Goal: Task Accomplishment & Management: Manage account settings

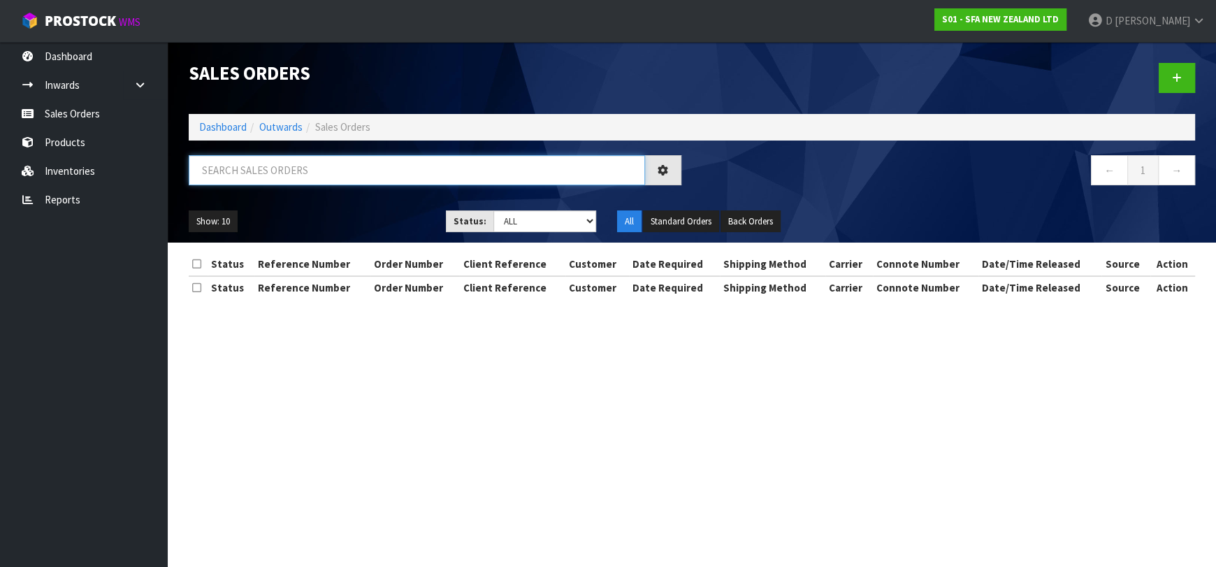
click at [372, 173] on input "text" at bounding box center [417, 170] width 456 height 30
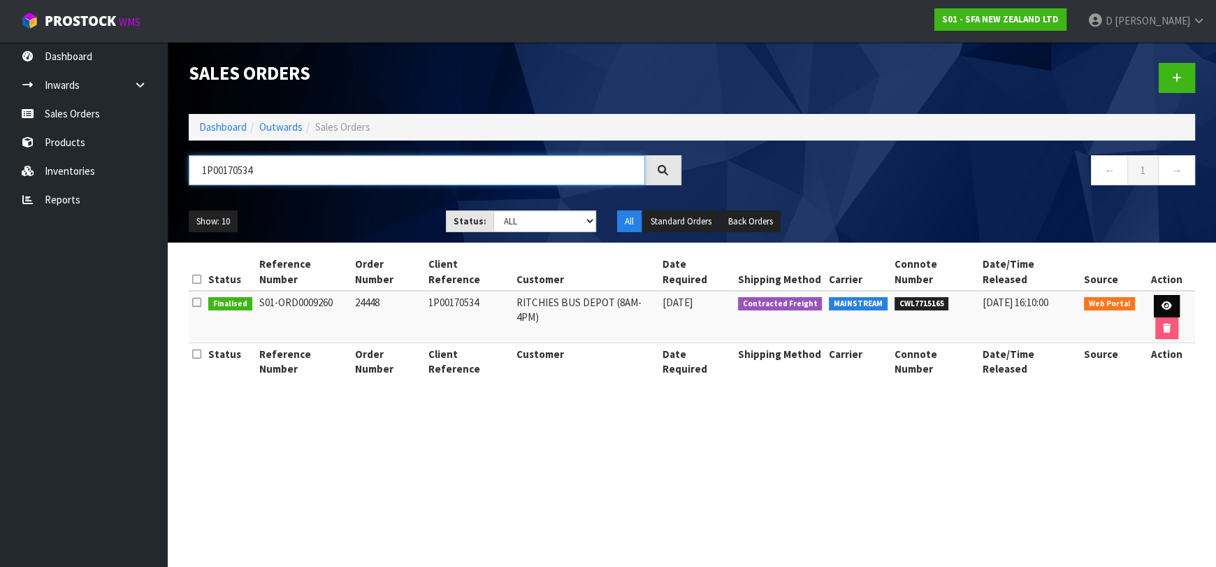
type input "1P00170534"
click at [1161, 301] on icon at bounding box center [1166, 305] width 10 height 9
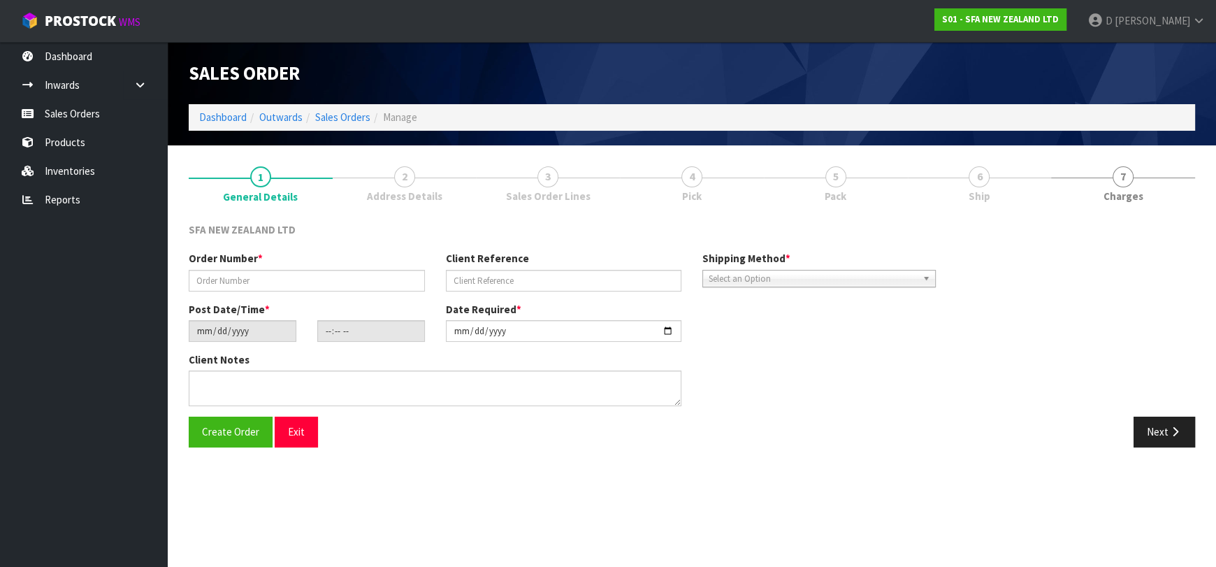
type input "24448"
type input "1P00170534"
type input "[DATE]"
type input "12:55:00.000"
type input "[DATE]"
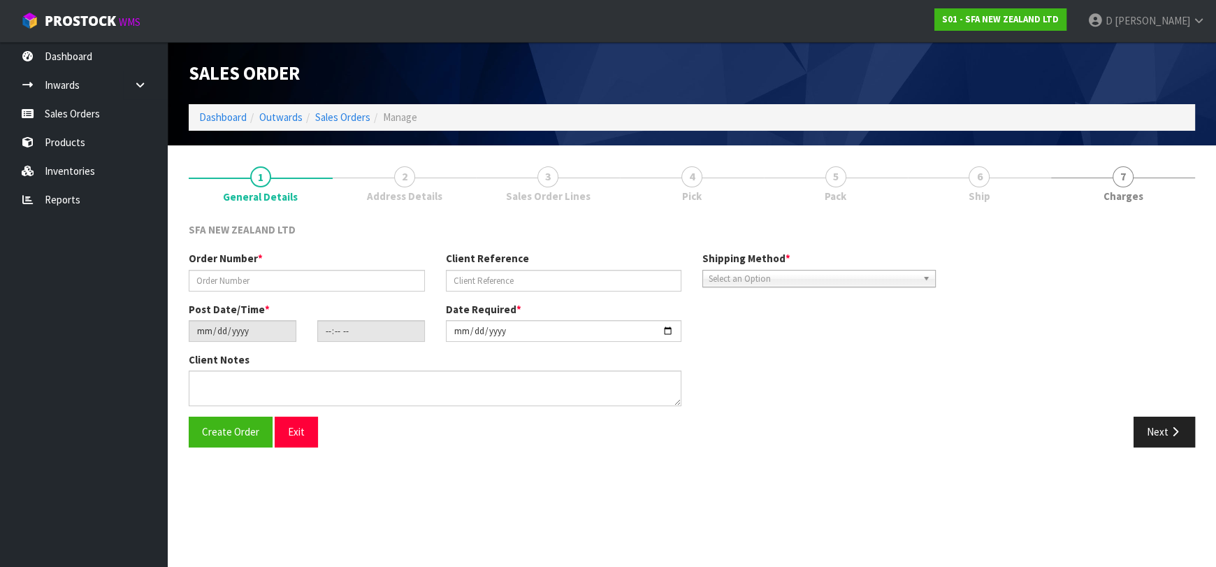
type textarea "SANIFOS ALARM TO GO TANK OF SANIFOS 610 NO FORKLIFT ON SITE - TAIL LIFT REQUIRE…"
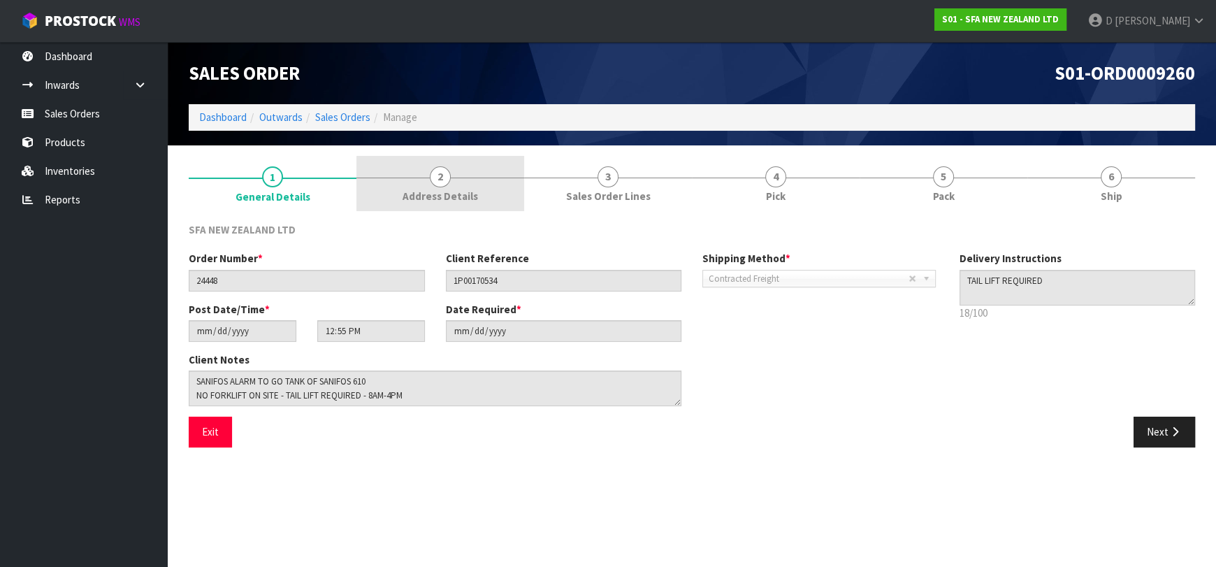
click at [491, 196] on link "2 Address Details" at bounding box center [440, 183] width 168 height 55
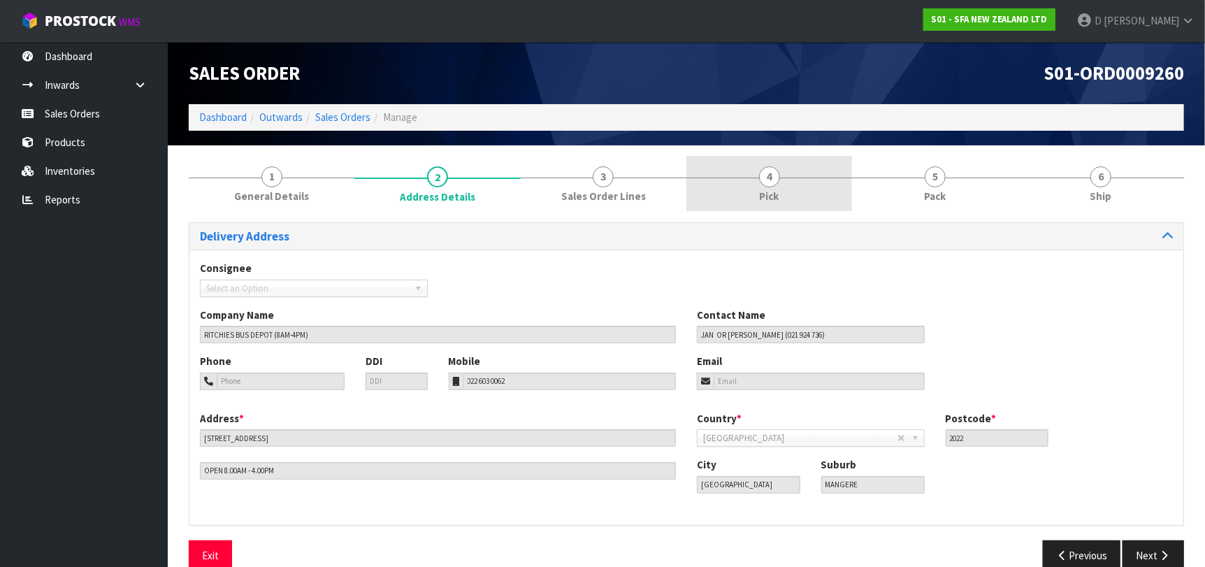
click at [749, 202] on link "4 Pick" at bounding box center [769, 183] width 166 height 55
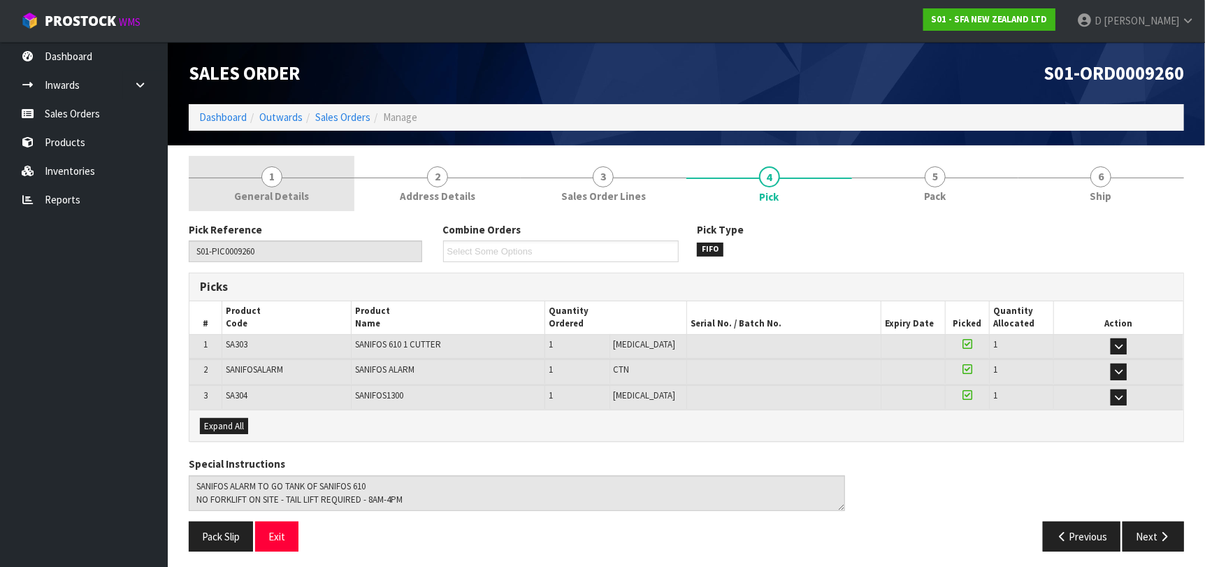
click at [282, 176] on link "1 General Details" at bounding box center [272, 183] width 166 height 55
